Goal: Find specific page/section: Find specific page/section

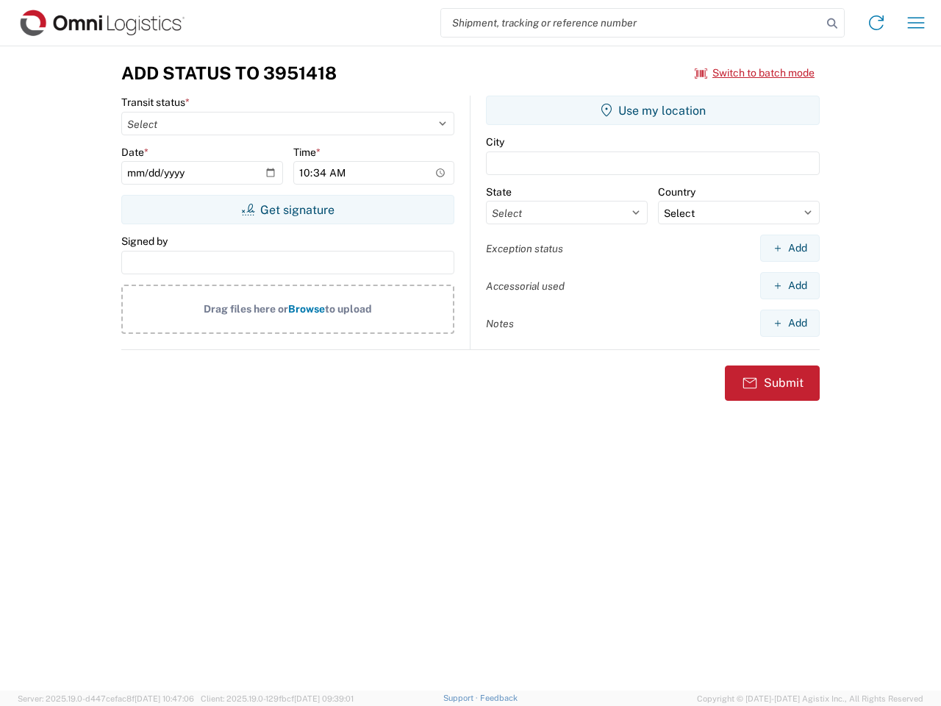
click at [631, 23] on input "search" at bounding box center [631, 23] width 381 height 28
click at [832, 24] on icon at bounding box center [832, 23] width 21 height 21
click at [876, 23] on icon at bounding box center [877, 23] width 24 height 24
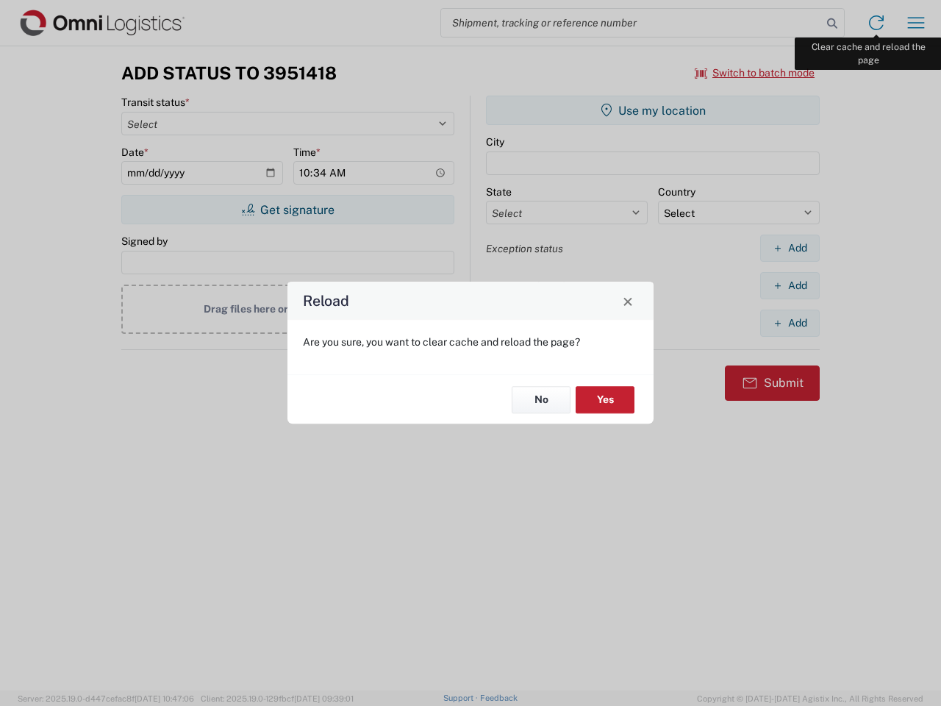
click at [916, 23] on div "Reload Are you sure, you want to clear cache and reload the page? No Yes" at bounding box center [470, 353] width 941 height 706
click at [755, 73] on div "Reload Are you sure, you want to clear cache and reload the page? No Yes" at bounding box center [470, 353] width 941 height 706
click at [287, 210] on div "Reload Are you sure, you want to clear cache and reload the page? No Yes" at bounding box center [470, 353] width 941 height 706
click at [653, 110] on div "Reload Are you sure, you want to clear cache and reload the page? No Yes" at bounding box center [470, 353] width 941 height 706
click at [790, 248] on div "Reload Are you sure, you want to clear cache and reload the page? No Yes" at bounding box center [470, 353] width 941 height 706
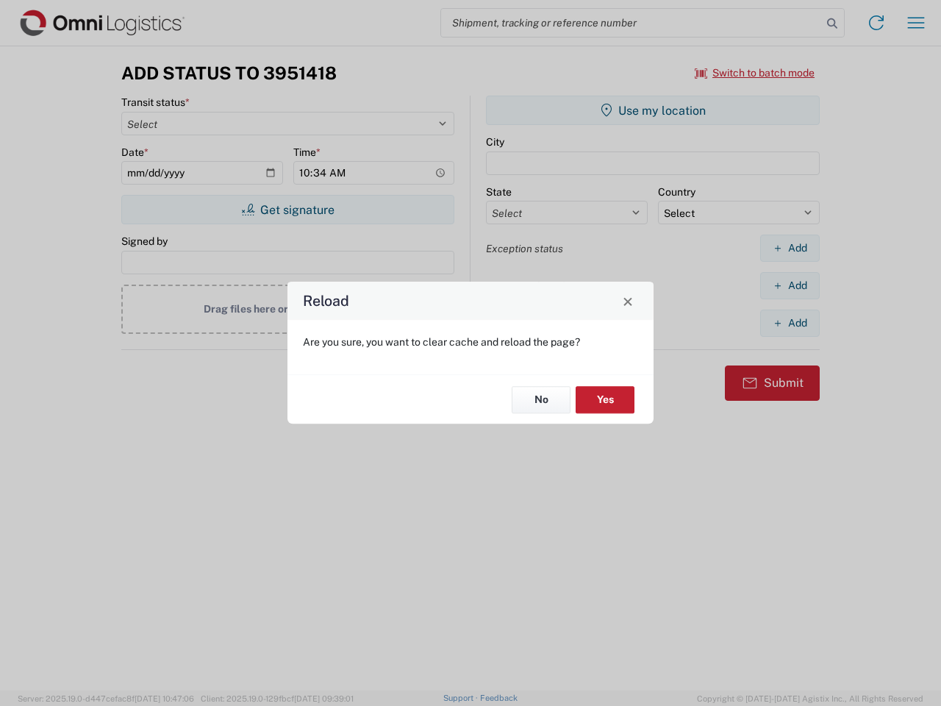
click at [790, 285] on div "Reload Are you sure, you want to clear cache and reload the page? No Yes" at bounding box center [470, 353] width 941 height 706
click at [790, 323] on div "Reload Are you sure, you want to clear cache and reload the page? No Yes" at bounding box center [470, 353] width 941 height 706
